Goal: Transaction & Acquisition: Purchase product/service

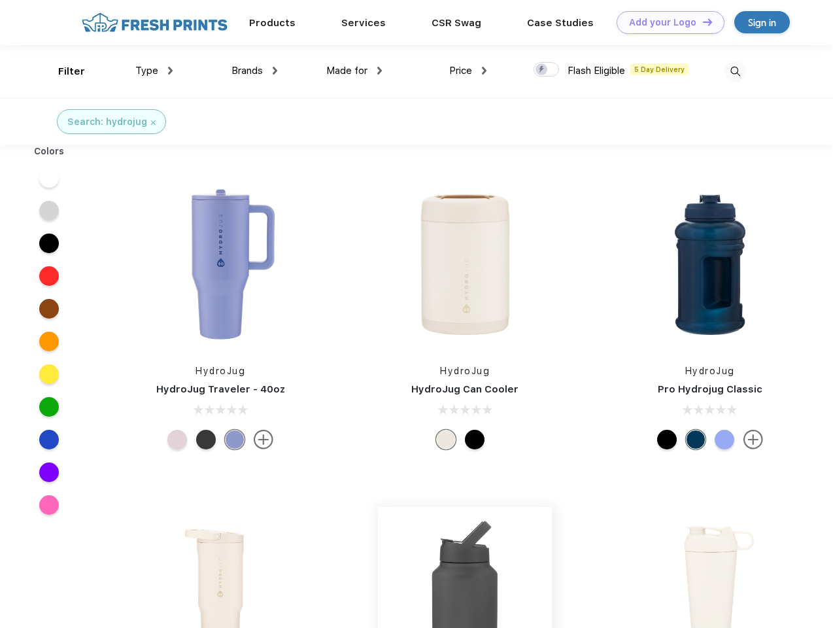
scroll to position [1, 0]
click at [666, 22] on link "Add your Logo Design Tool" at bounding box center [671, 22] width 108 height 23
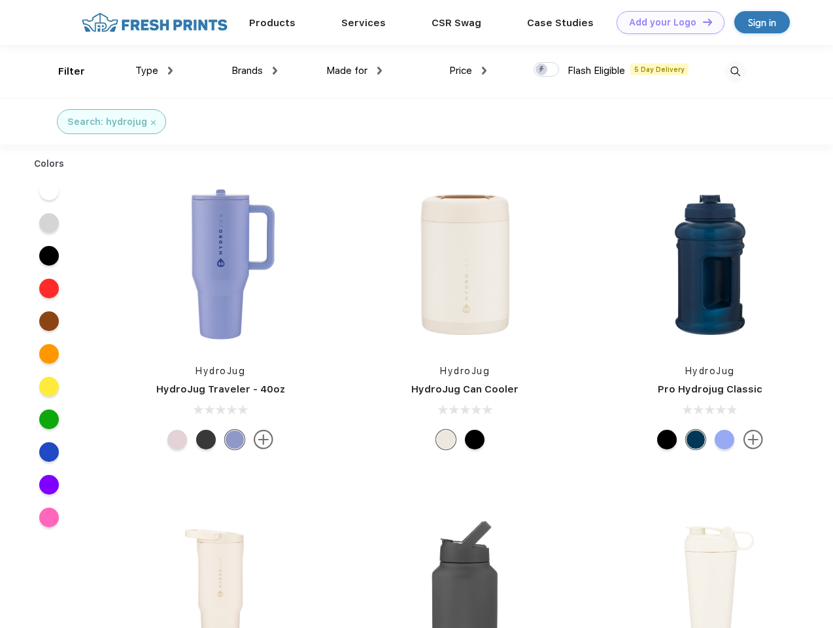
click at [0, 0] on div "Design Tool" at bounding box center [0, 0] width 0 height 0
click at [702, 22] on link "Add your Logo Design Tool" at bounding box center [671, 22] width 108 height 23
click at [63, 71] on div "Filter" at bounding box center [71, 71] width 27 height 15
click at [154, 71] on span "Type" at bounding box center [146, 71] width 23 height 12
click at [254, 71] on span "Brands" at bounding box center [246, 71] width 31 height 12
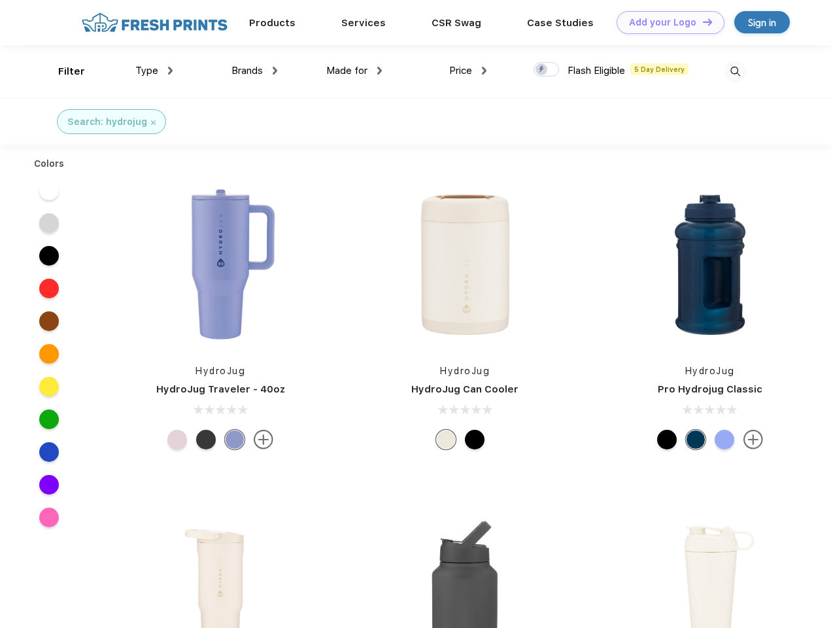
click at [354, 71] on span "Made for" at bounding box center [346, 71] width 41 height 12
click at [468, 71] on span "Price" at bounding box center [460, 71] width 23 height 12
click at [547, 70] on div at bounding box center [547, 69] width 26 height 14
click at [542, 70] on input "checkbox" at bounding box center [538, 65] width 9 height 9
click at [735, 71] on img at bounding box center [735, 72] width 22 height 22
